Goal: Communication & Community: Share content

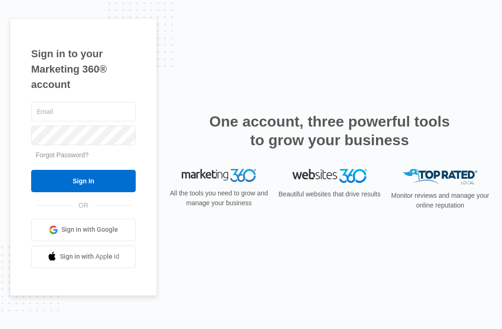
click at [59, 121] on input "text" at bounding box center [83, 112] width 105 height 20
type input "info@quailrunneedlework.com"
click at [83, 192] on input "Sign In" at bounding box center [83, 181] width 105 height 22
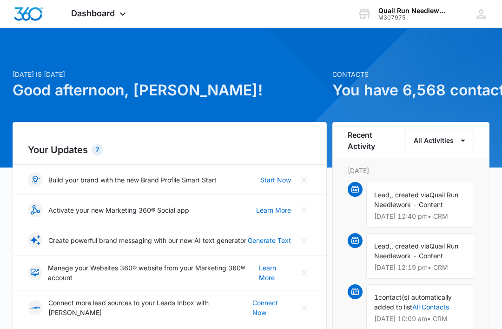
click at [121, 16] on icon at bounding box center [122, 13] width 11 height 11
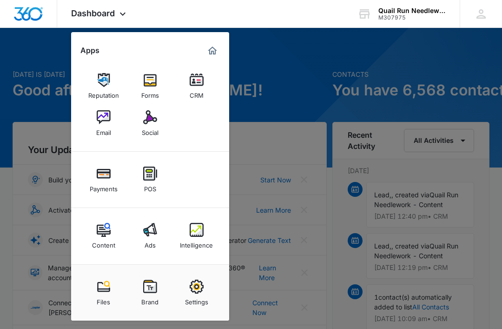
click at [154, 123] on img at bounding box center [150, 117] width 14 height 14
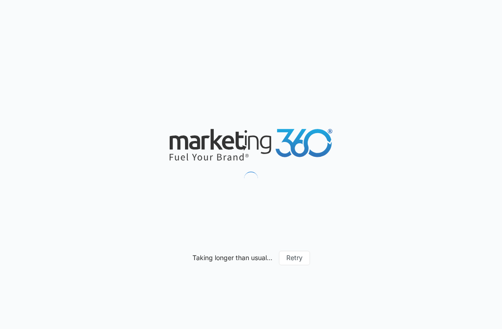
click at [72, 46] on div "Taking longer than usual... Retry" at bounding box center [251, 164] width 502 height 329
click at [66, 44] on div "Taking longer than usual... Retry" at bounding box center [251, 164] width 502 height 329
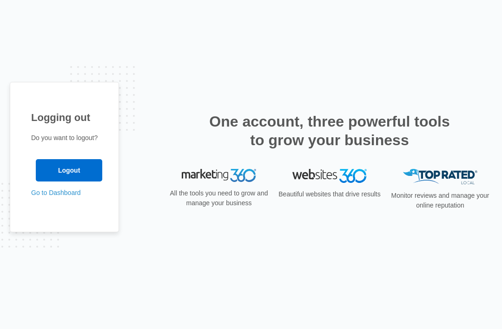
click at [35, 196] on link "Go to Dashboard" at bounding box center [56, 192] width 50 height 7
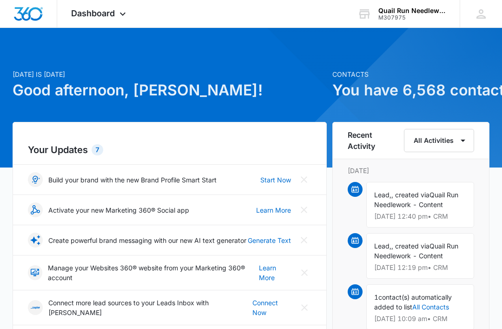
click at [126, 16] on icon at bounding box center [122, 13] width 11 height 11
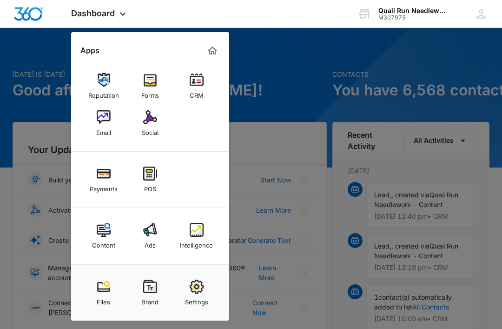
click at [122, 16] on icon at bounding box center [122, 13] width 11 height 11
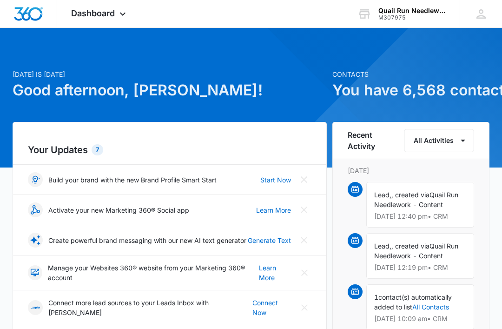
click at [126, 17] on icon at bounding box center [122, 13] width 11 height 11
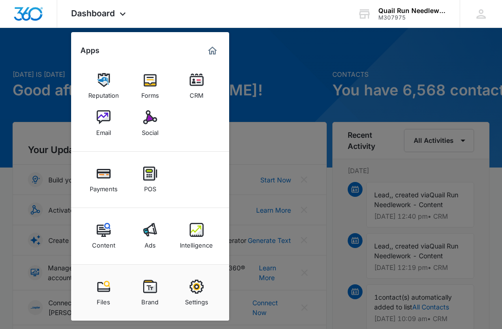
click at [157, 123] on img at bounding box center [150, 117] width 14 height 14
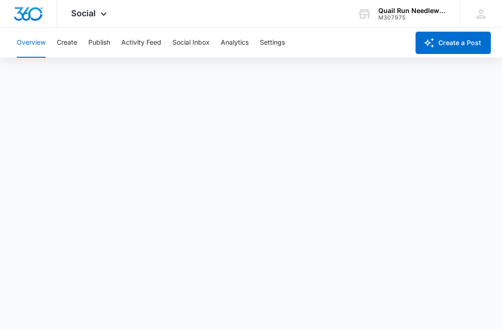
click at [67, 46] on button "Create" at bounding box center [67, 43] width 20 height 30
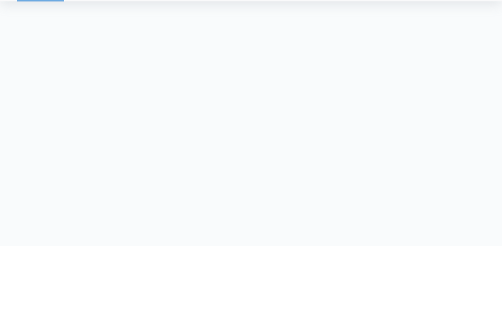
scroll to position [37, 0]
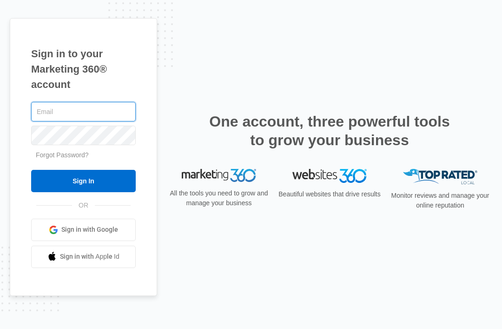
click at [98, 121] on input "text" at bounding box center [83, 112] width 105 height 20
type input "[EMAIL_ADDRESS][DOMAIN_NAME]"
click at [83, 192] on input "Sign In" at bounding box center [83, 181] width 105 height 22
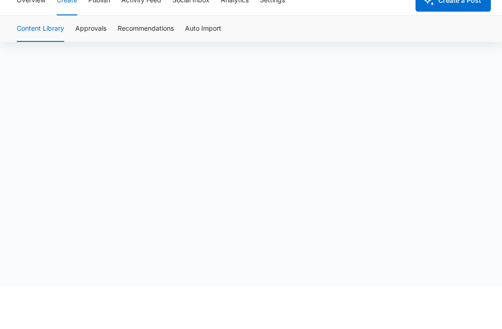
scroll to position [37, 0]
